Goal: Task Accomplishment & Management: Complete application form

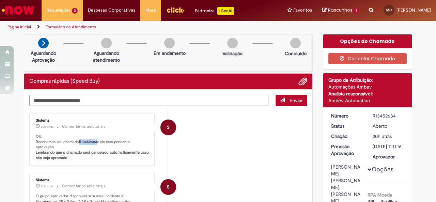
scroll to position [1, 0]
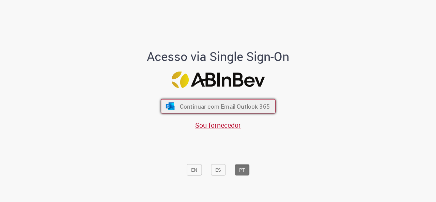
click at [194, 105] on span "Continuar com Email Outlook 365" at bounding box center [225, 106] width 90 height 8
click at [210, 105] on span "Continuar com Email Outlook 365" at bounding box center [225, 106] width 90 height 8
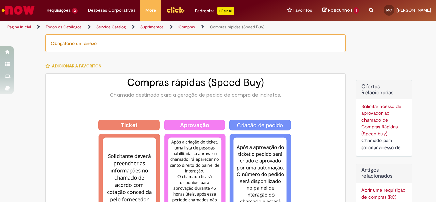
type input "**********"
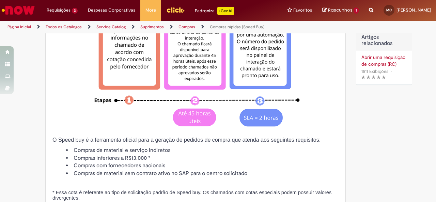
scroll to position [68, 0]
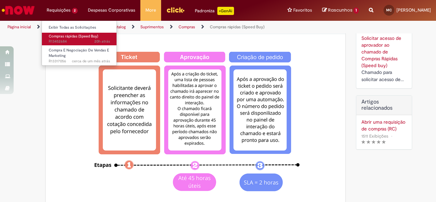
click at [62, 37] on span "Compras rápidas (Speed Buy)" at bounding box center [73, 36] width 49 height 5
